Goal: Complete application form: Complete application form

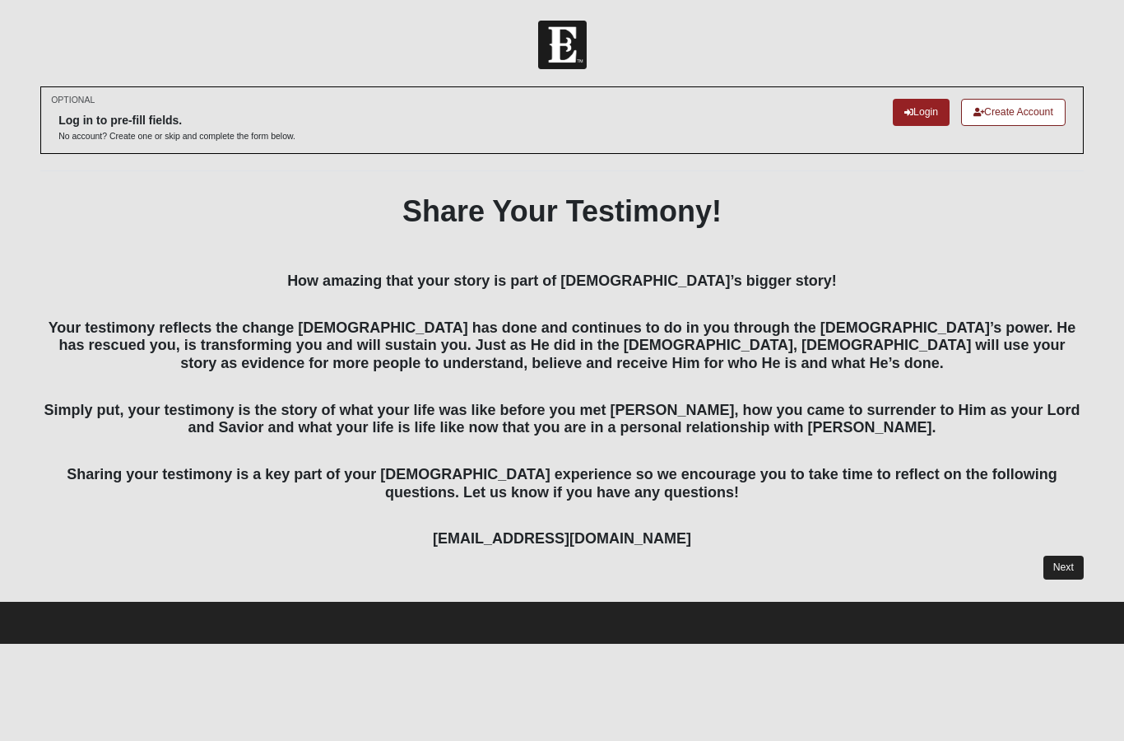
click at [1069, 555] on link "Next" at bounding box center [1063, 567] width 40 height 24
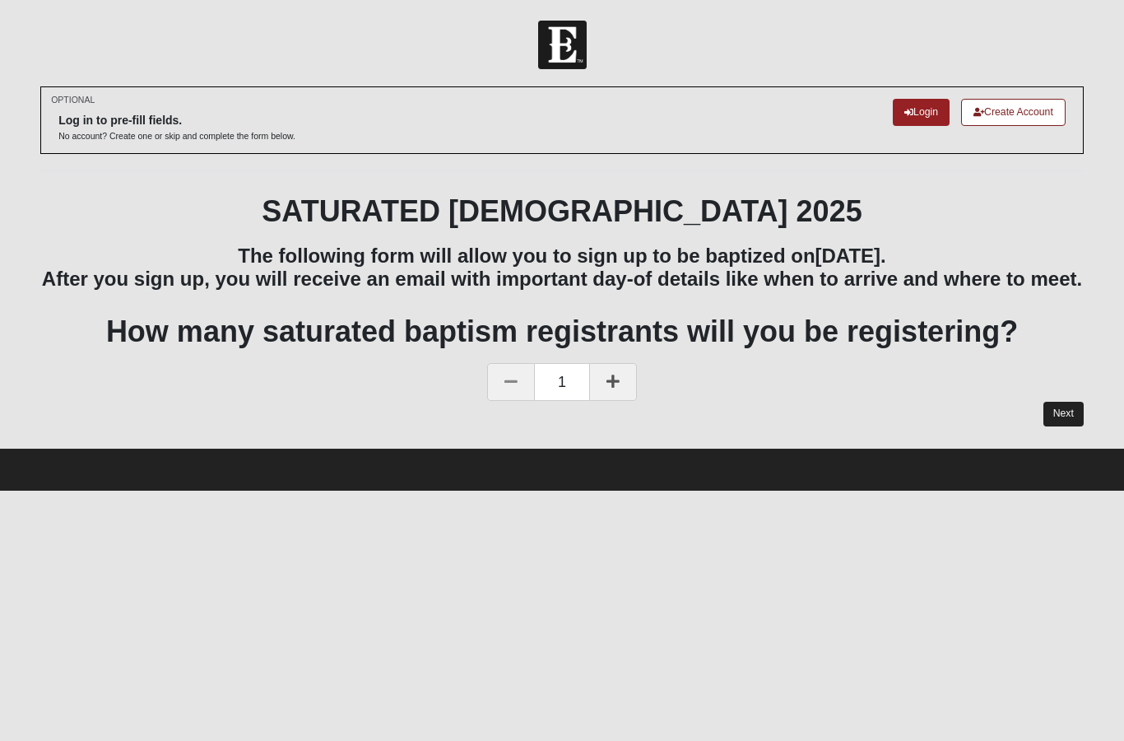
click at [1057, 425] on link "Next" at bounding box center [1063, 414] width 40 height 24
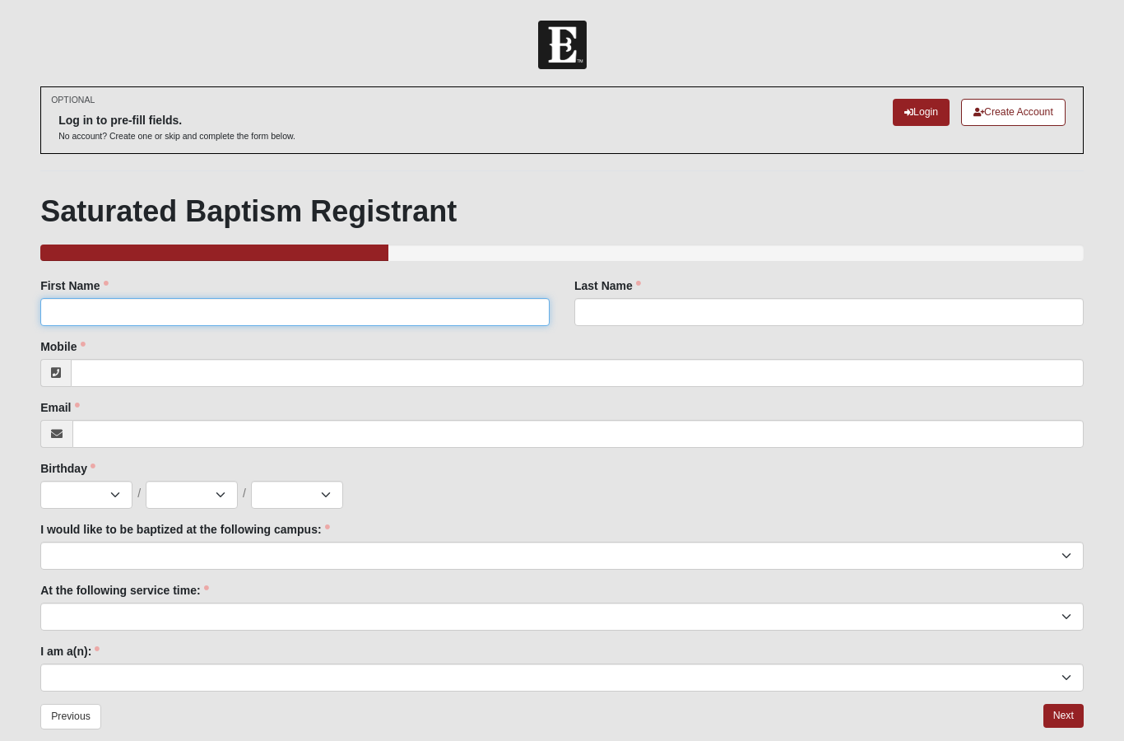
click at [70, 318] on input "First Name" at bounding box center [294, 312] width 509 height 28
type input "Chelsea"
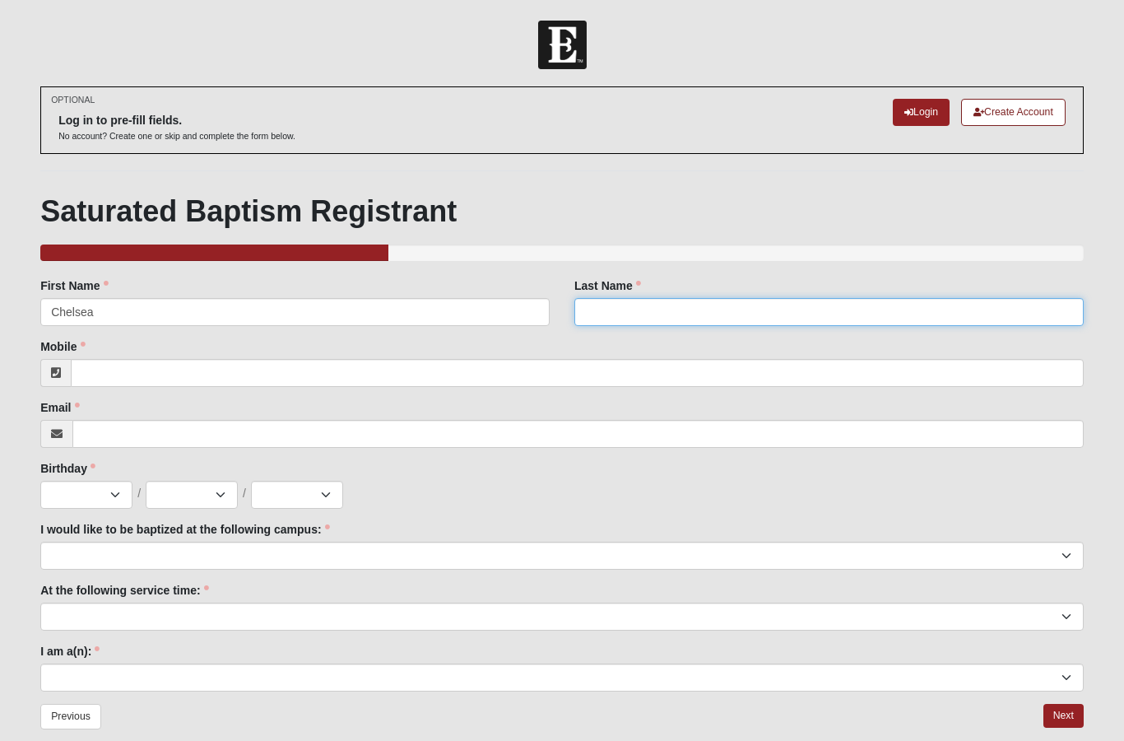
click at [625, 323] on input "Last Name" at bounding box center [828, 312] width 509 height 28
type input "wolfe"
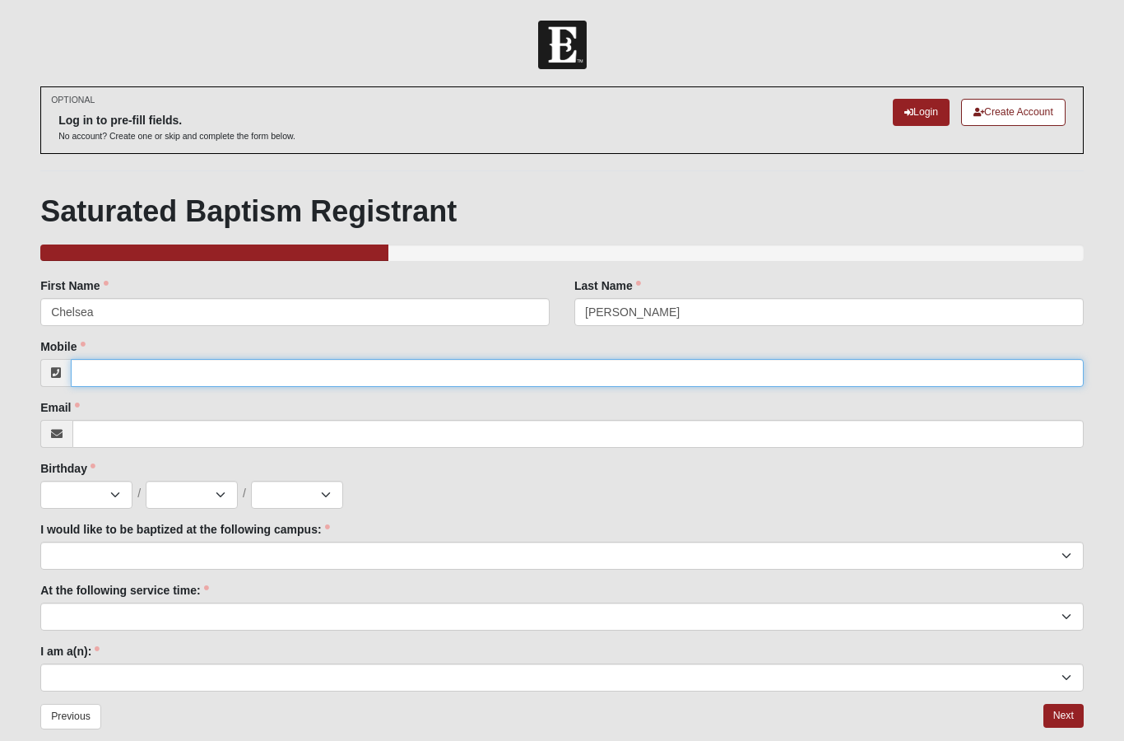
click at [156, 364] on input "Mobile" at bounding box center [577, 373] width 1013 height 28
type input "9"
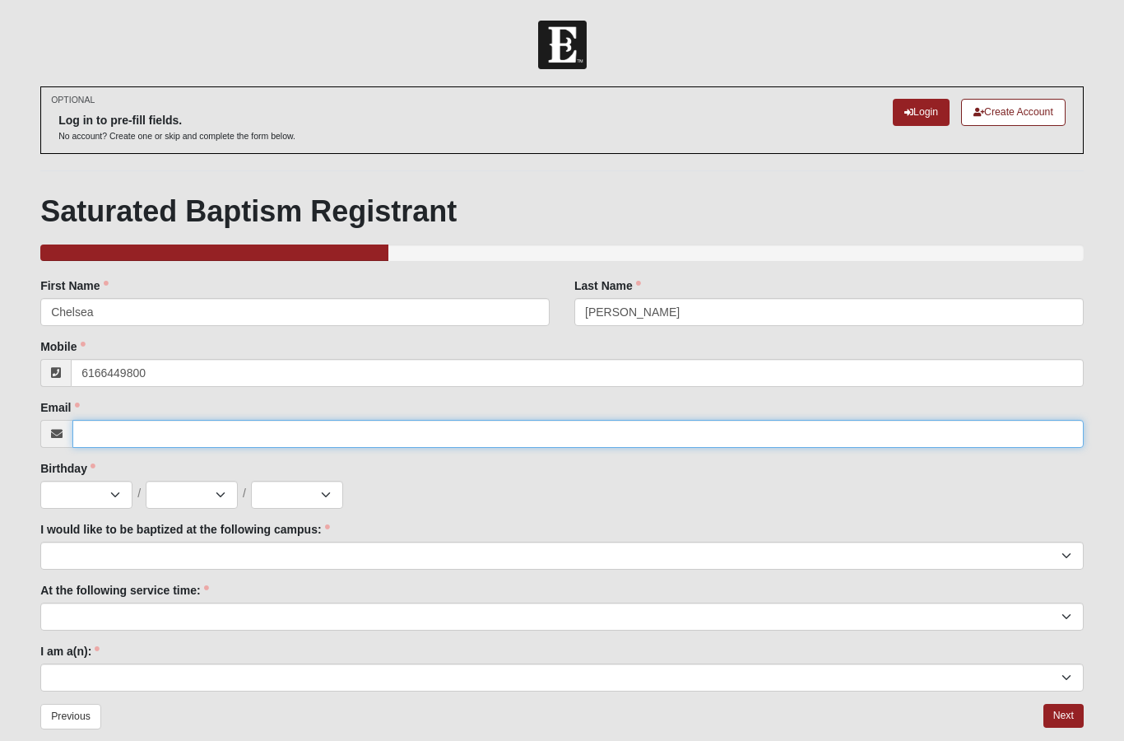
click at [107, 420] on input "Email" at bounding box center [577, 434] width 1011 height 28
type input "(616) 644-9800"
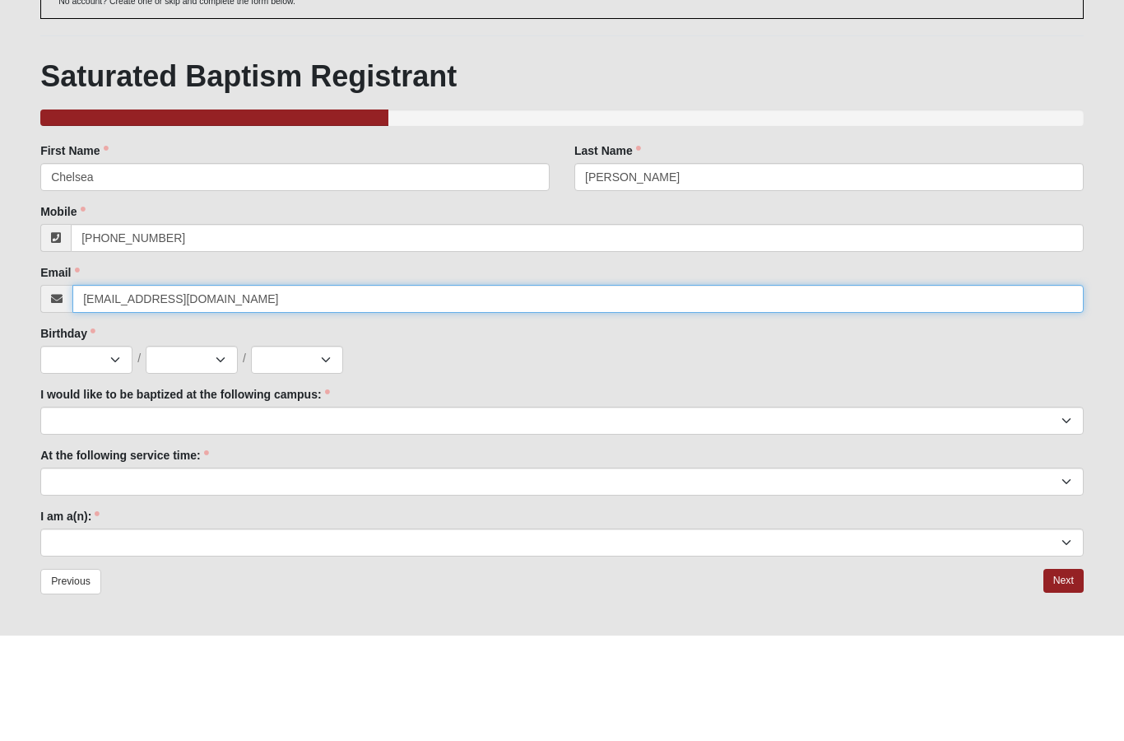
type input "tracywolfe2@gmail.com"
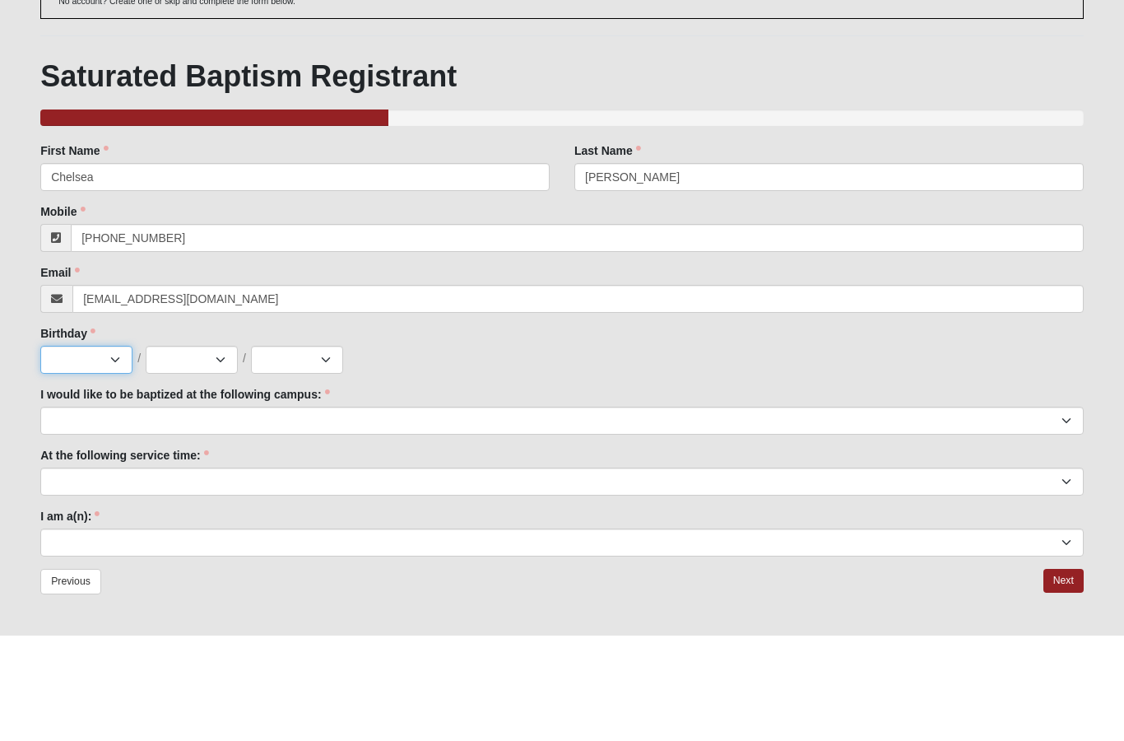
click at [84, 451] on select "Jan Feb Mar Apr May Jun Jul Aug Sep Oct Nov Dec" at bounding box center [86, 465] width 92 height 28
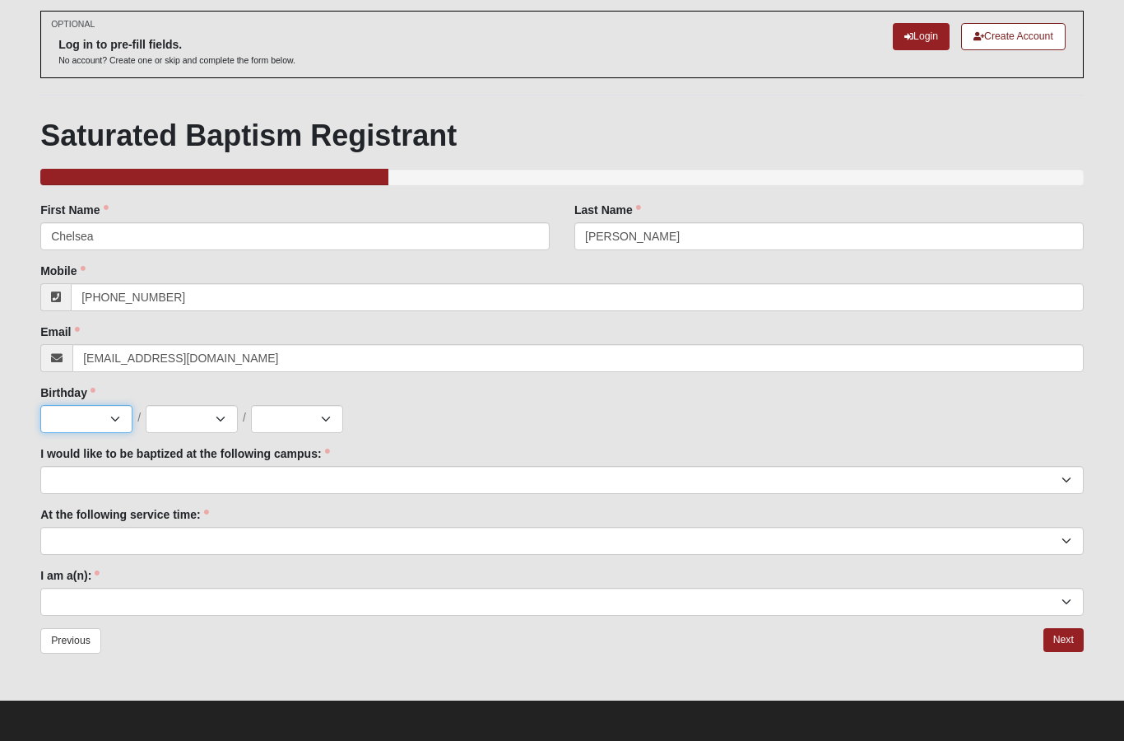
select select "11"
click at [175, 418] on select "1 2 3 4 5 6 7 8 9 10 11 12 13 14 15 16 17 18 19 20 21 22 23 24 25 26 27 28 29 3…" at bounding box center [192, 419] width 92 height 28
select select "4"
click at [294, 407] on select "2025 2024 2023 2022 2021 2020 2019 2018 2017 2016 2015 2014 2013 2012 2011 2010…" at bounding box center [297, 419] width 92 height 28
select select "2011"
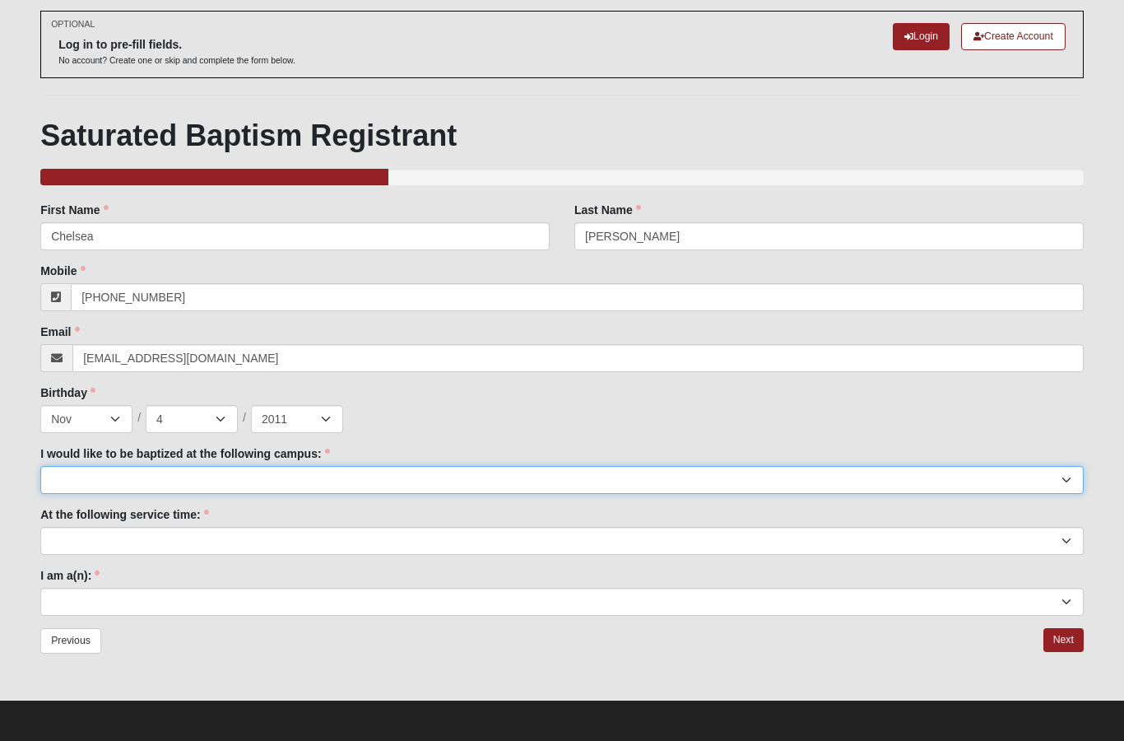
click at [64, 483] on select "Arlington Baymeadows Fleming Island Jesup Mandarin North Jax Orange Park Palatk…" at bounding box center [561, 480] width 1043 height 28
select select "11"
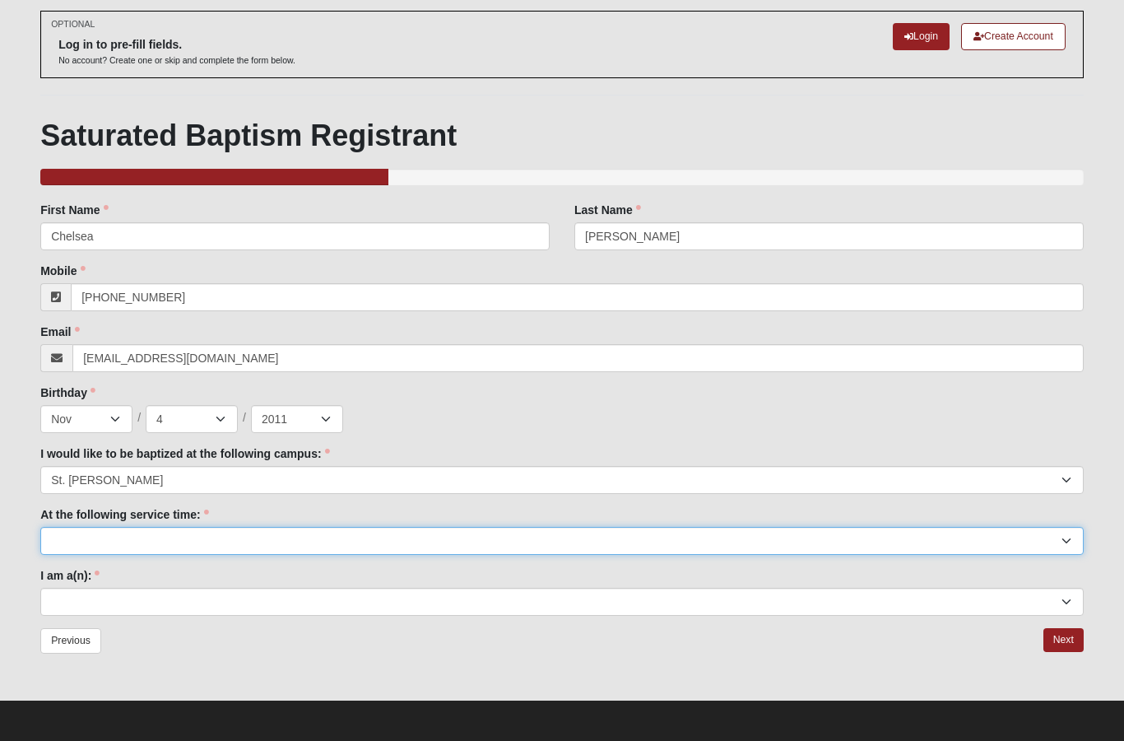
click at [83, 551] on select "9:00am 11:22am 4:22pm (San Pablo and Fleming Island Only)" at bounding box center [561, 541] width 1043 height 28
select select "11:22am"
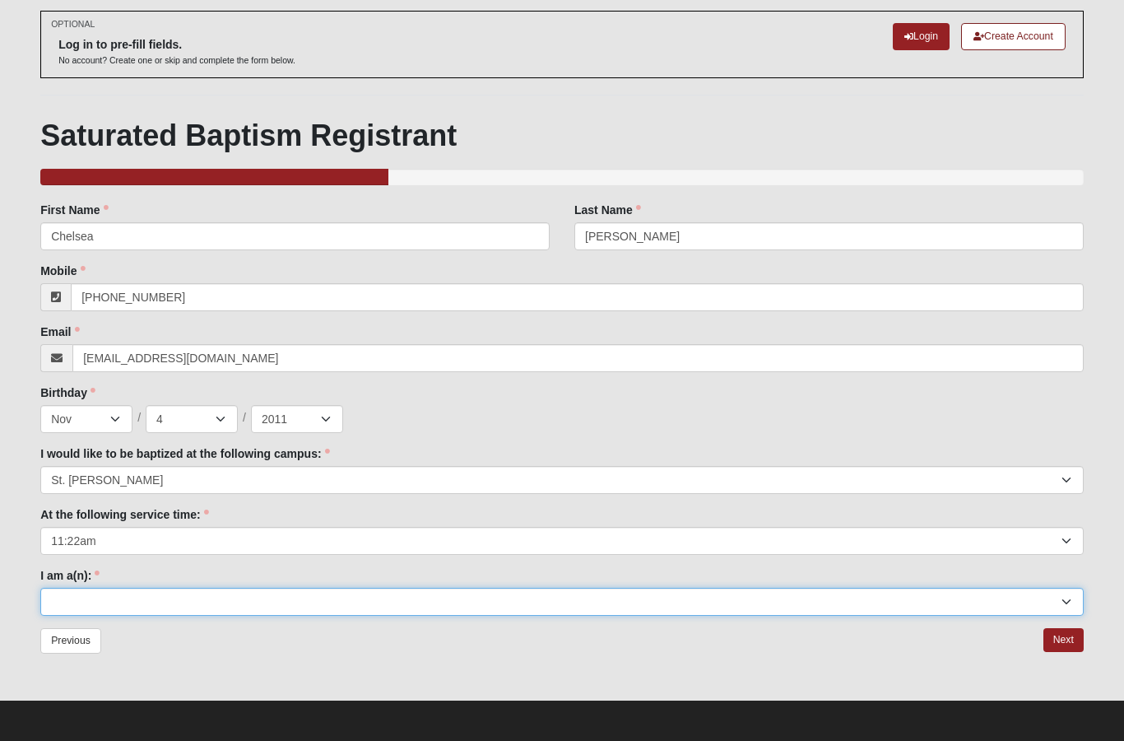
click at [64, 594] on select "Adult (25+) Young Adult (18-25) High School Student (8-12th Grade) Middle Schoo…" at bounding box center [561, 602] width 1043 height 28
select select "Middle School Student (6-8th Grade)"
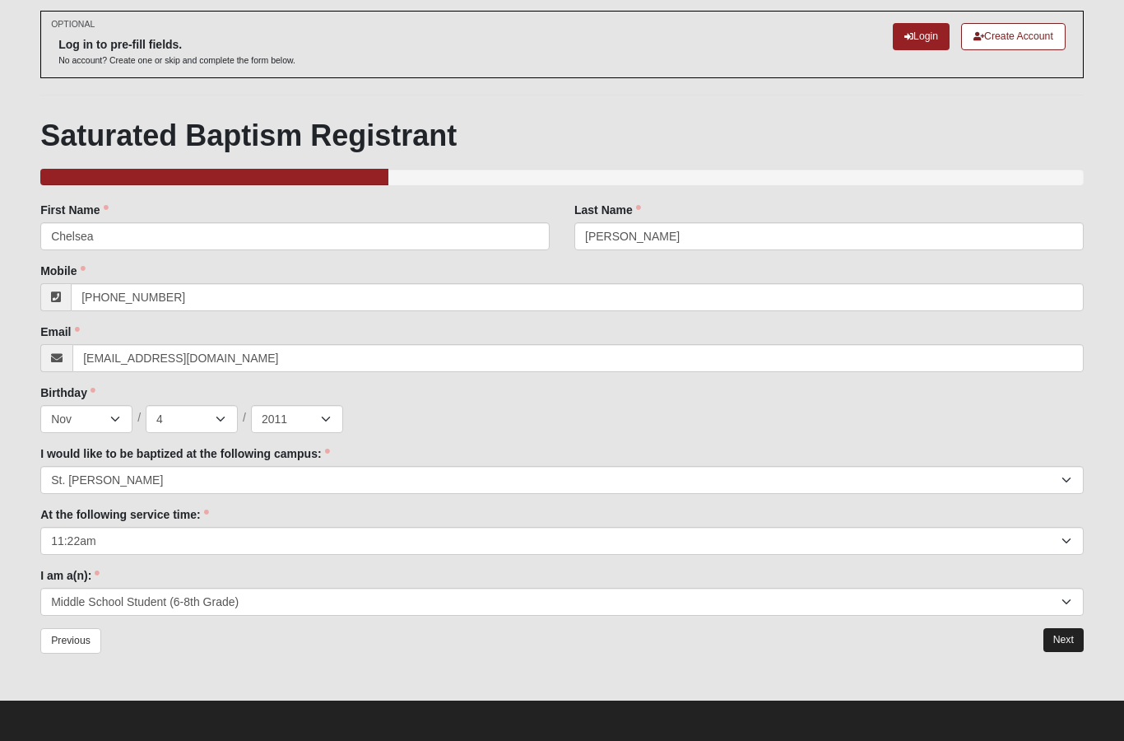
click at [1066, 639] on link "Next" at bounding box center [1063, 640] width 40 height 24
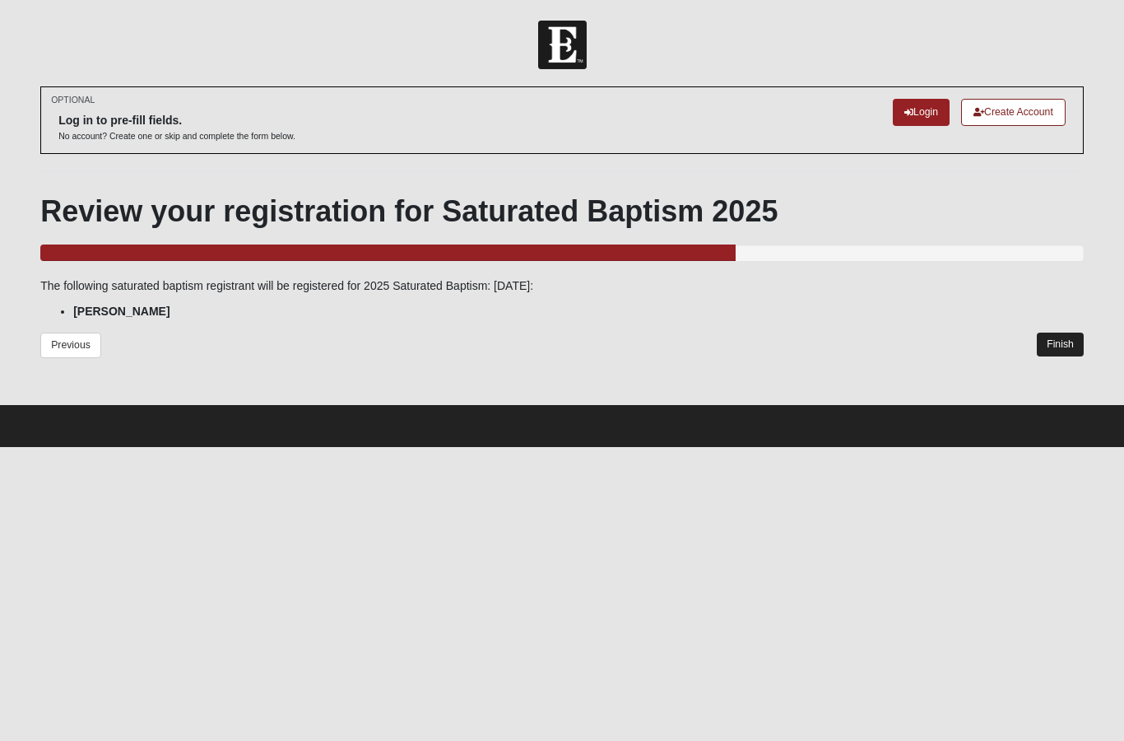
click at [1061, 345] on link "Finish" at bounding box center [1060, 344] width 47 height 24
